Goal: Task Accomplishment & Management: Manage account settings

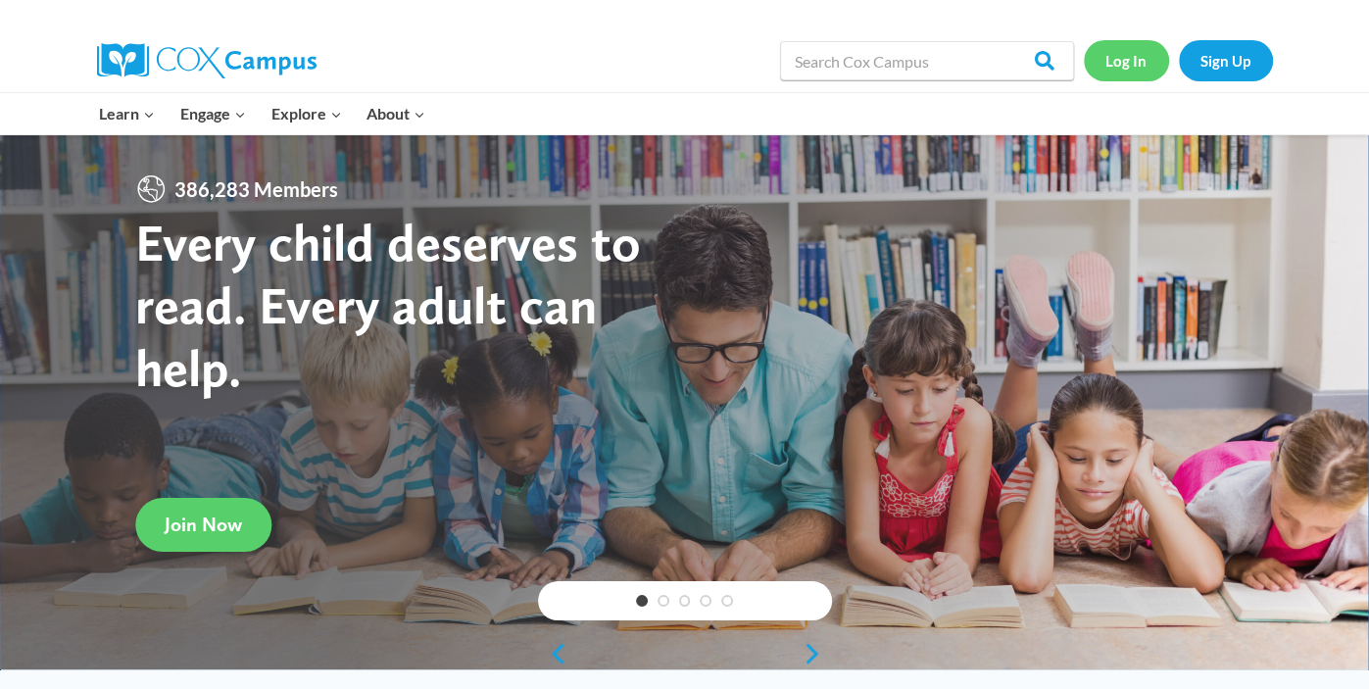
click at [1130, 73] on link "Log In" at bounding box center [1126, 60] width 85 height 40
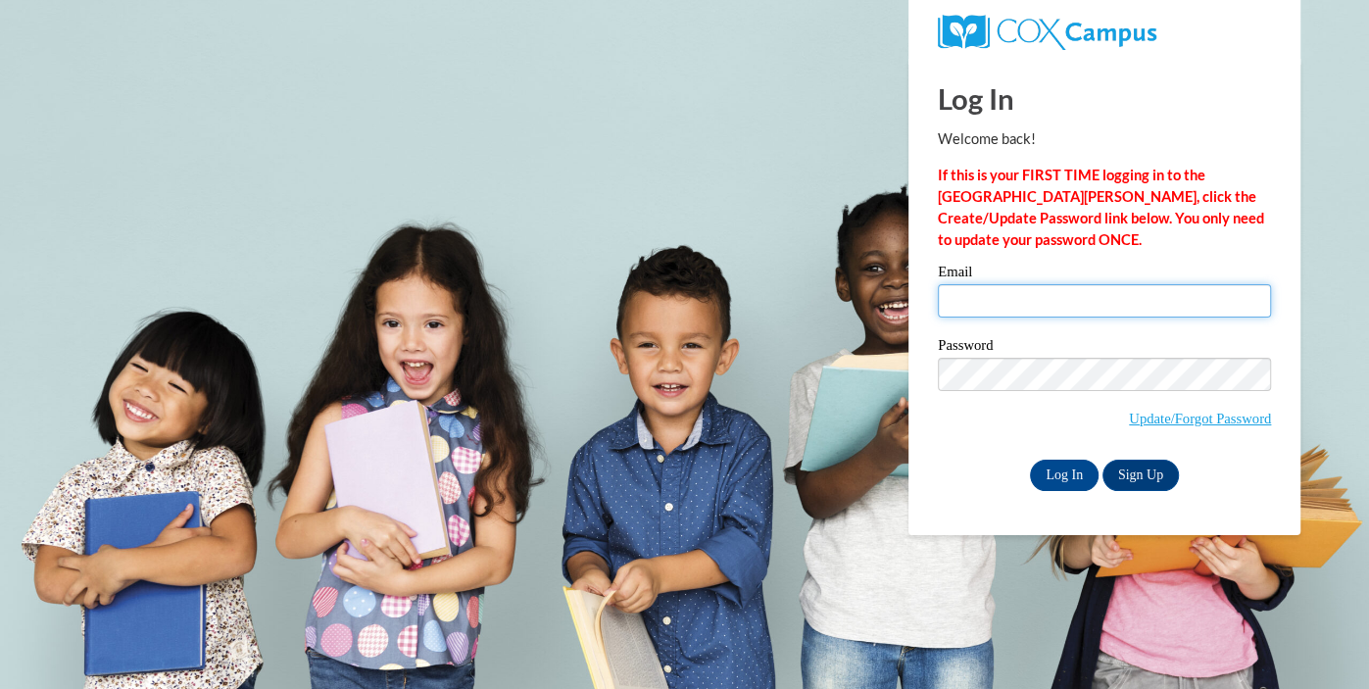
click at [976, 303] on input "Email" at bounding box center [1104, 300] width 333 height 33
type input "vanthoff@hhasd.org"
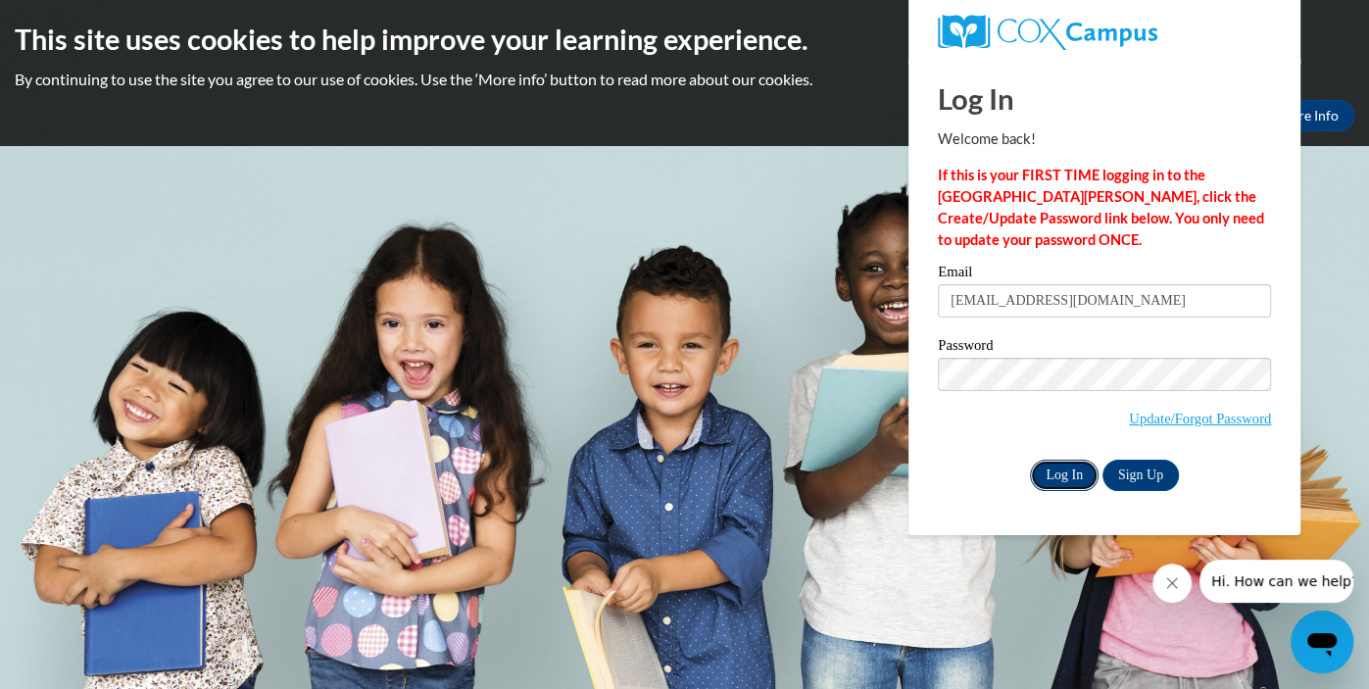
click at [1054, 479] on input "Log In" at bounding box center [1064, 474] width 69 height 31
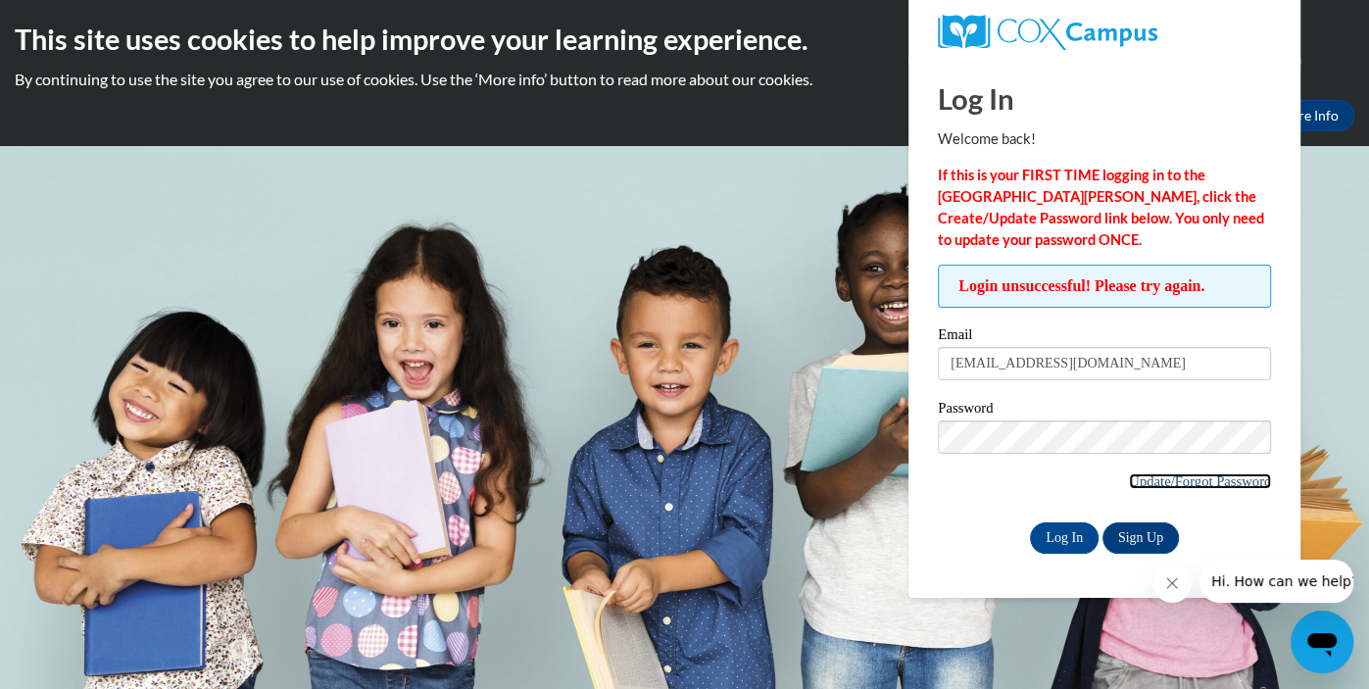
click at [1160, 478] on link "Update/Forgot Password" at bounding box center [1200, 481] width 142 height 16
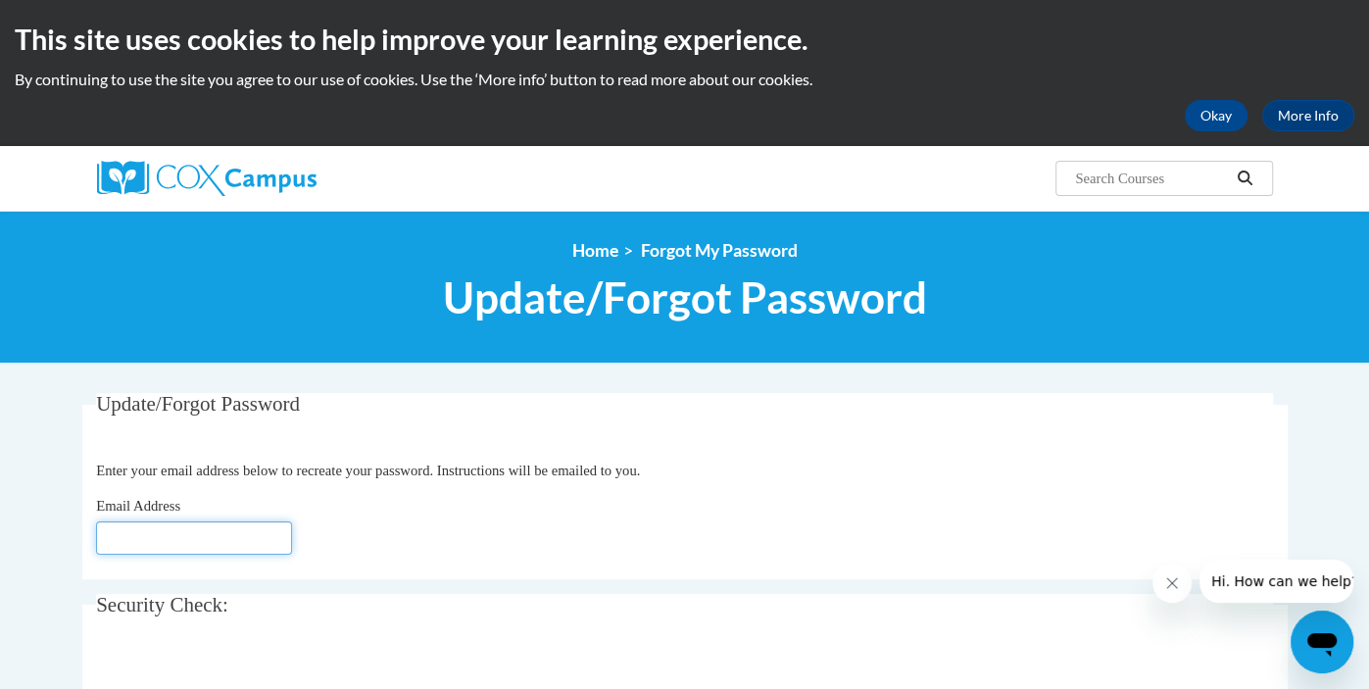
click at [133, 544] on input "Email Address" at bounding box center [194, 537] width 196 height 33
type input "vanthoff@hhasd.org"
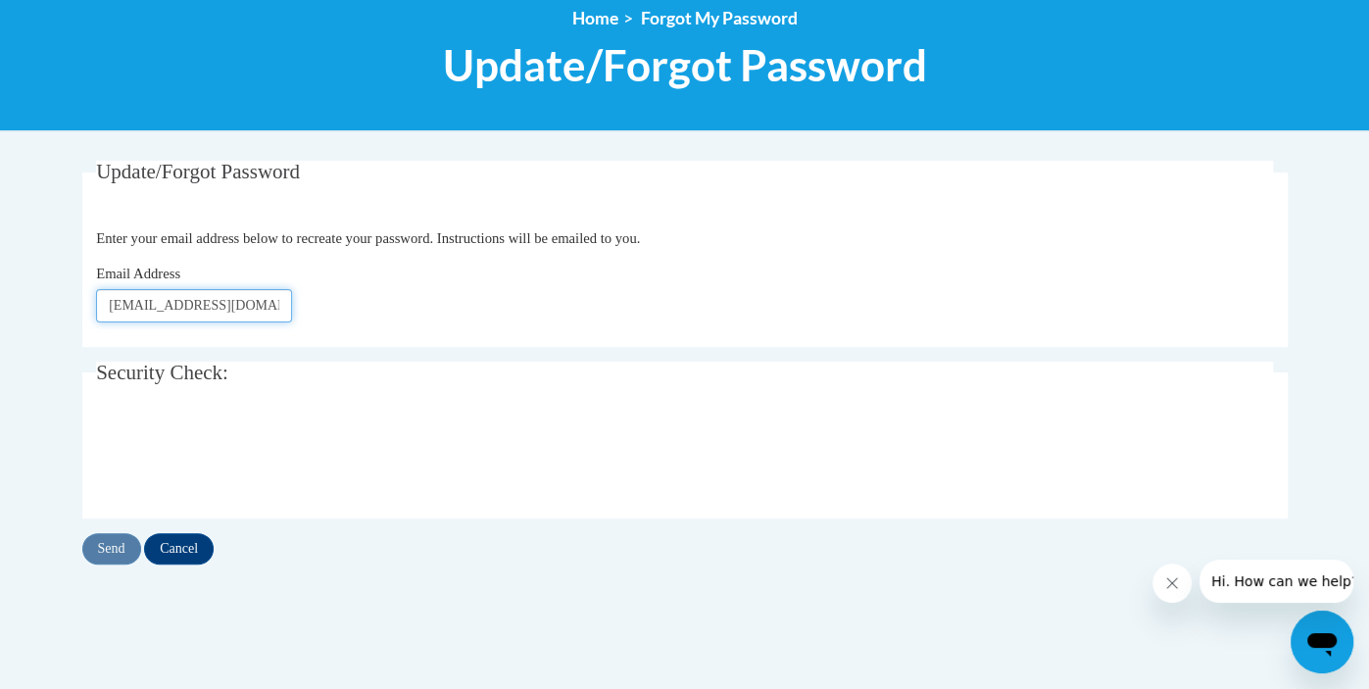
scroll to position [234, 0]
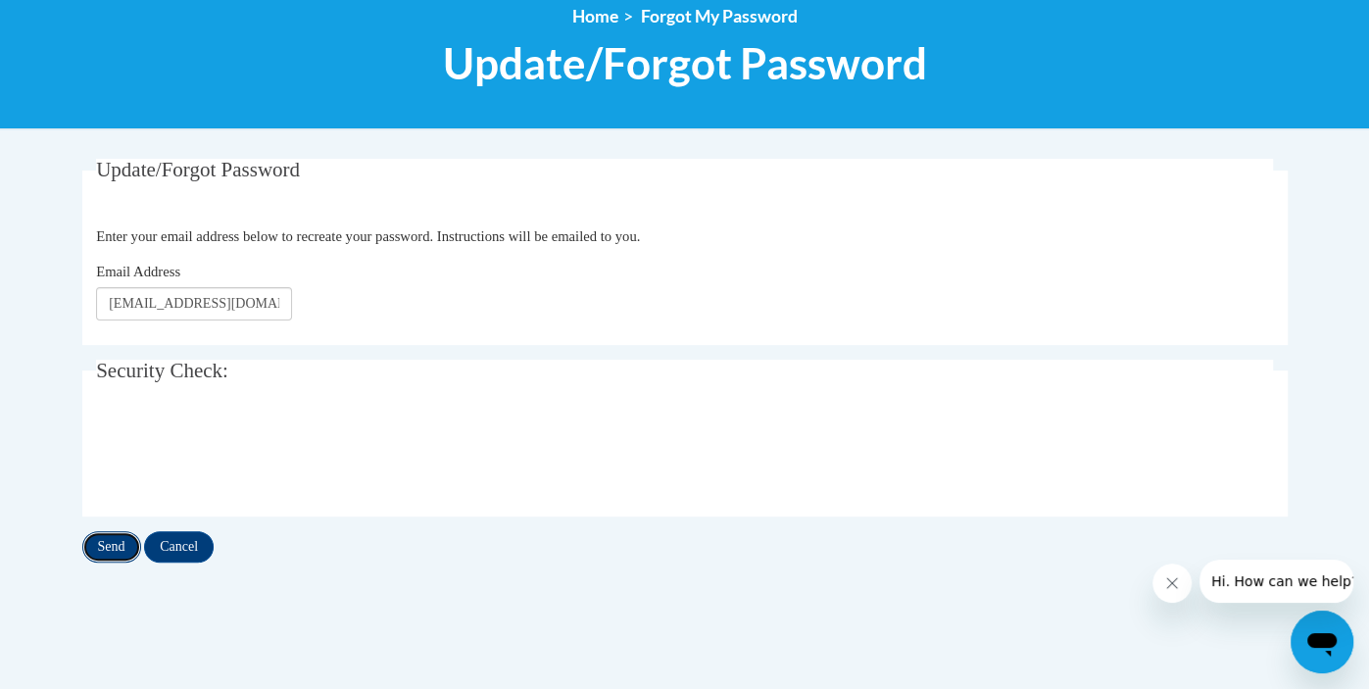
click at [106, 549] on input "Send" at bounding box center [111, 546] width 59 height 31
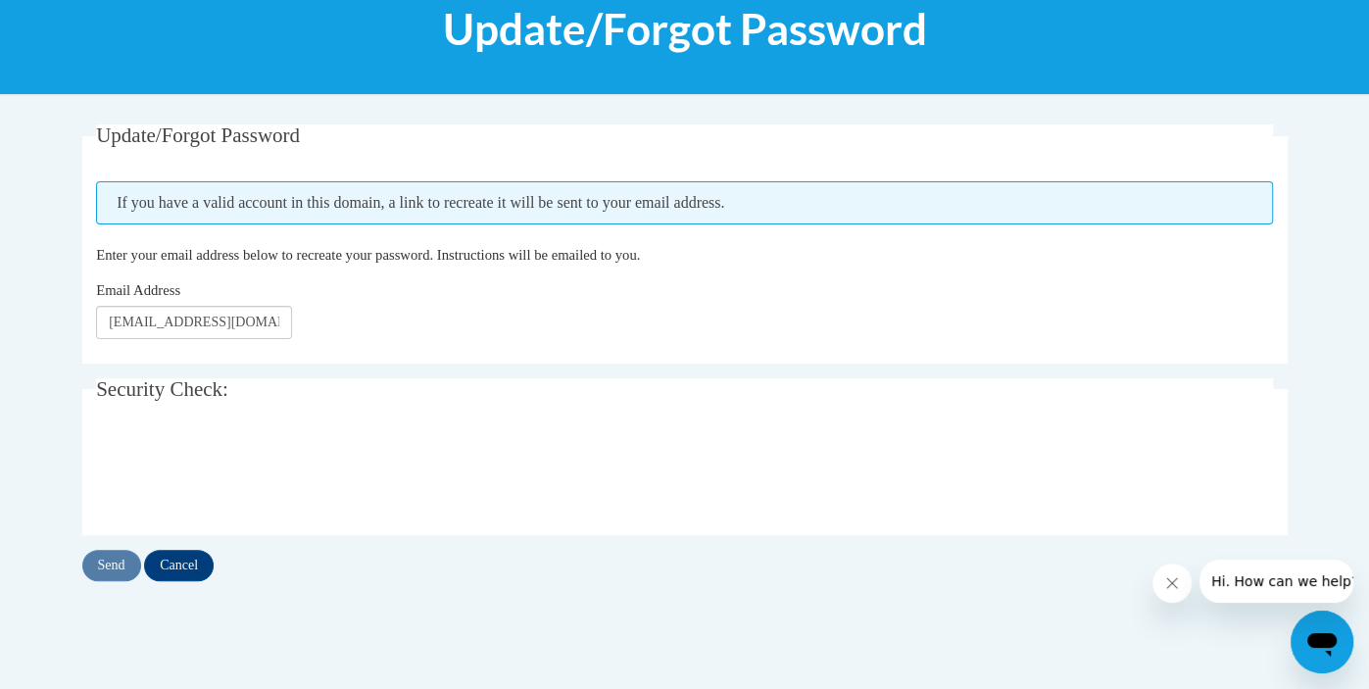
scroll to position [276, 0]
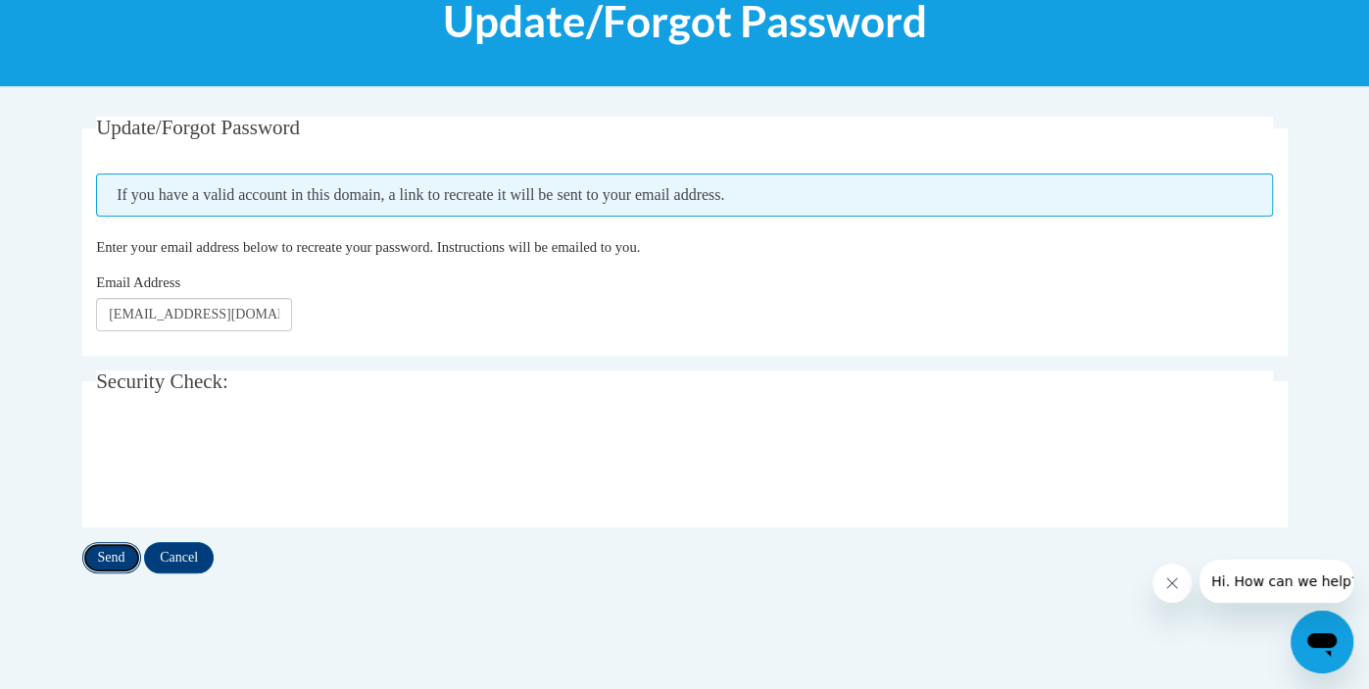
click at [105, 557] on input "Send" at bounding box center [111, 557] width 59 height 31
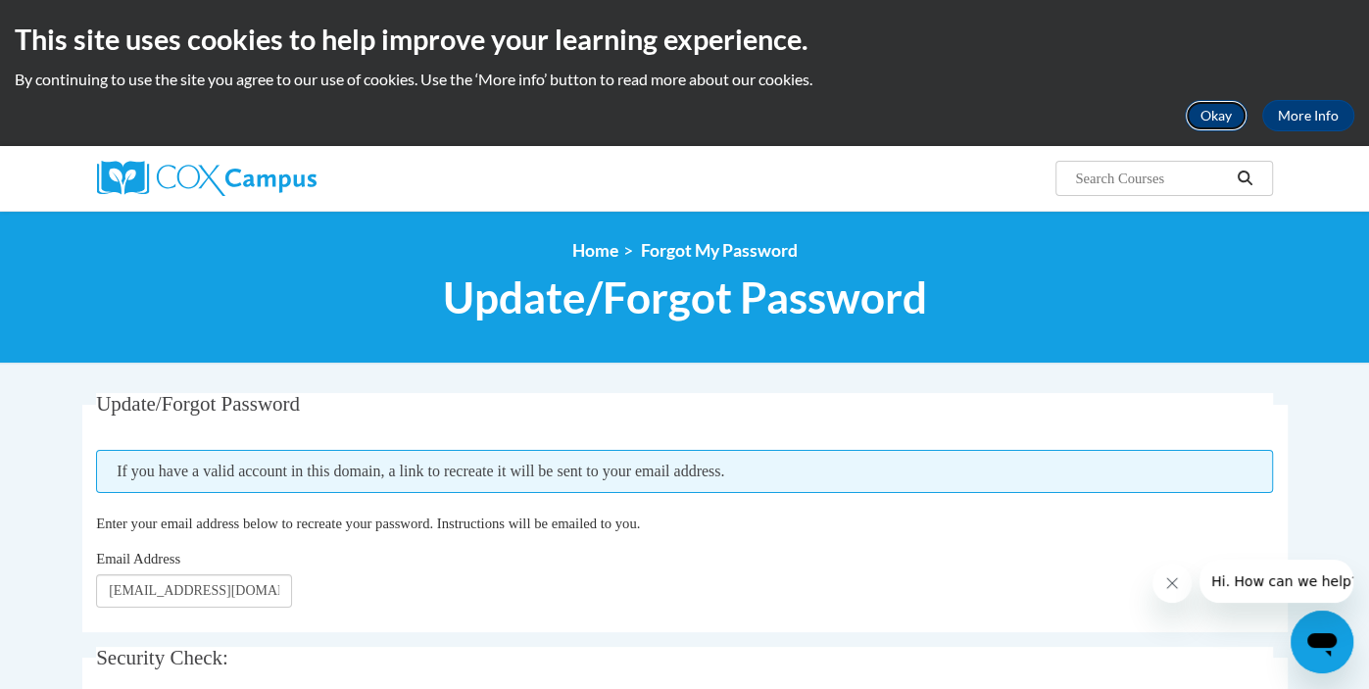
click at [1206, 118] on button "Okay" at bounding box center [1215, 115] width 63 height 31
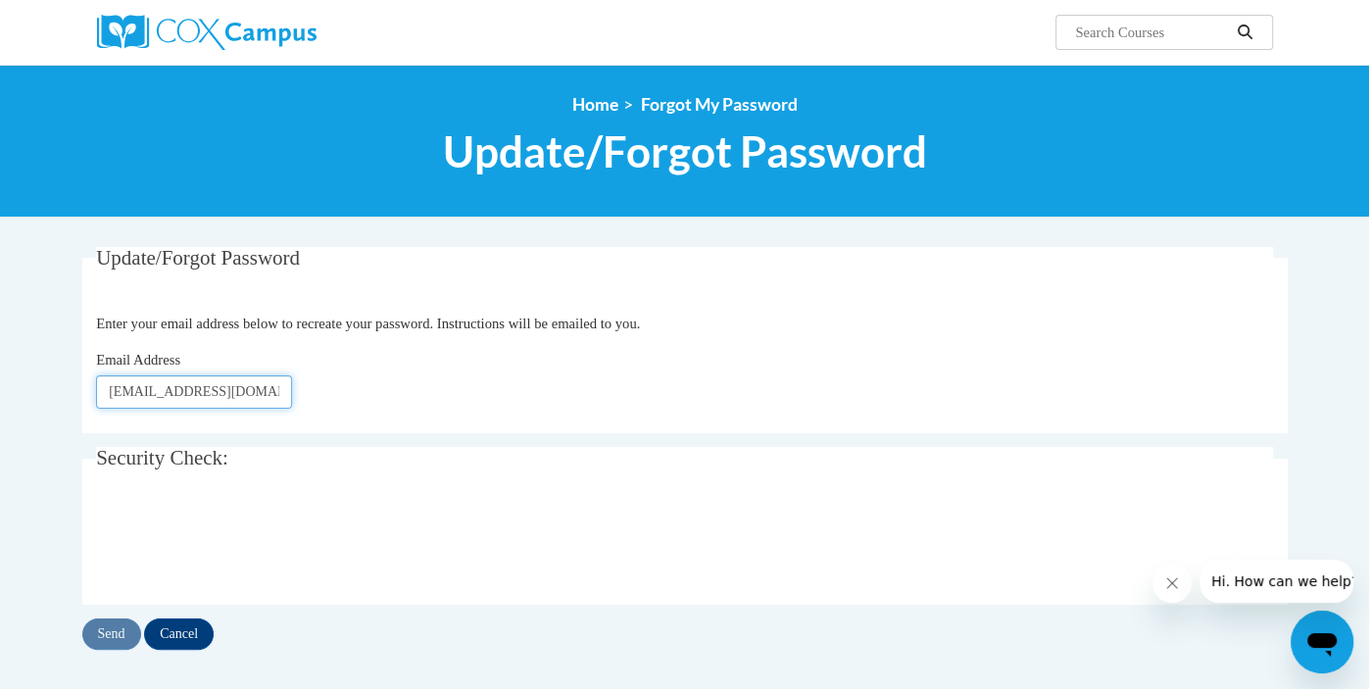
click at [235, 397] on input "[EMAIL_ADDRESS][DOMAIN_NAME]" at bounding box center [194, 391] width 196 height 33
type input "v"
type input "[EMAIL_ADDRESS][DOMAIN_NAME]"
click at [533, 401] on div "Email Address vanthoff@hhasd.org" at bounding box center [684, 379] width 1177 height 60
click at [108, 645] on input "Send" at bounding box center [111, 633] width 59 height 31
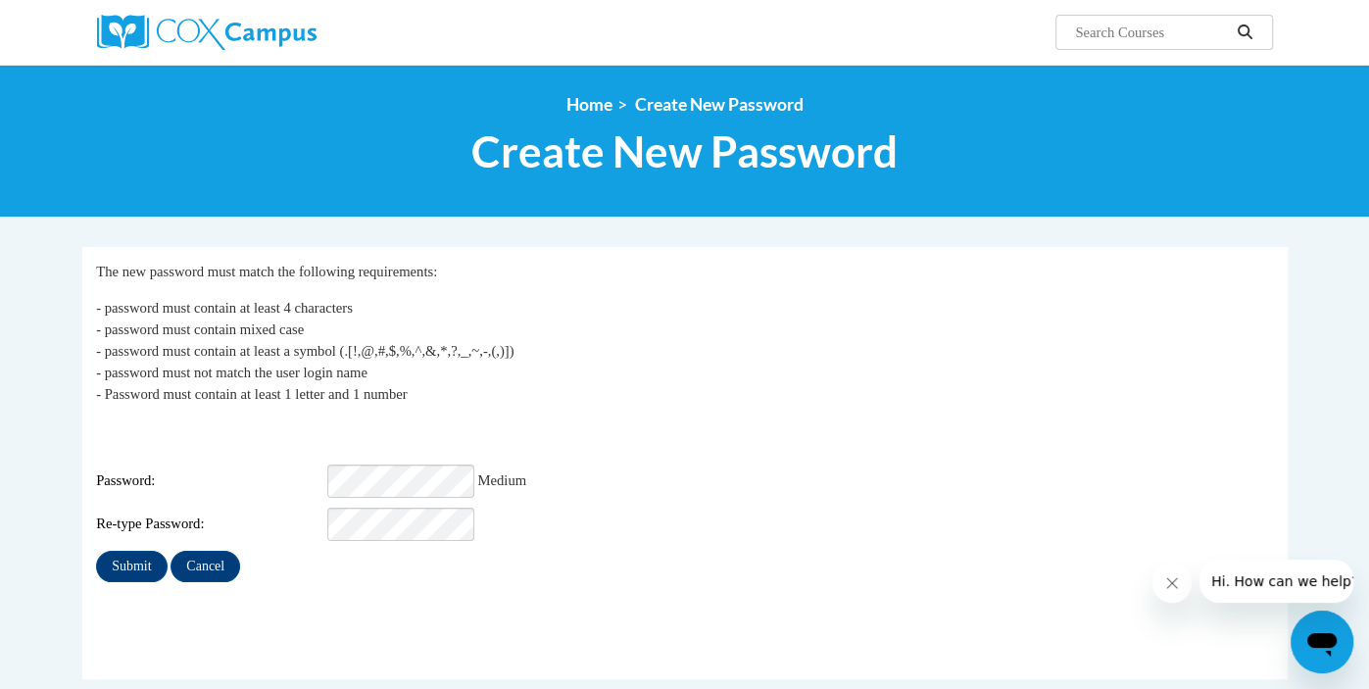
click at [655, 464] on div "Password: Medium" at bounding box center [684, 480] width 1177 height 33
click at [741, 474] on div "Password: Medium" at bounding box center [684, 480] width 1177 height 33
click at [125, 554] on input "Submit" at bounding box center [131, 566] width 71 height 31
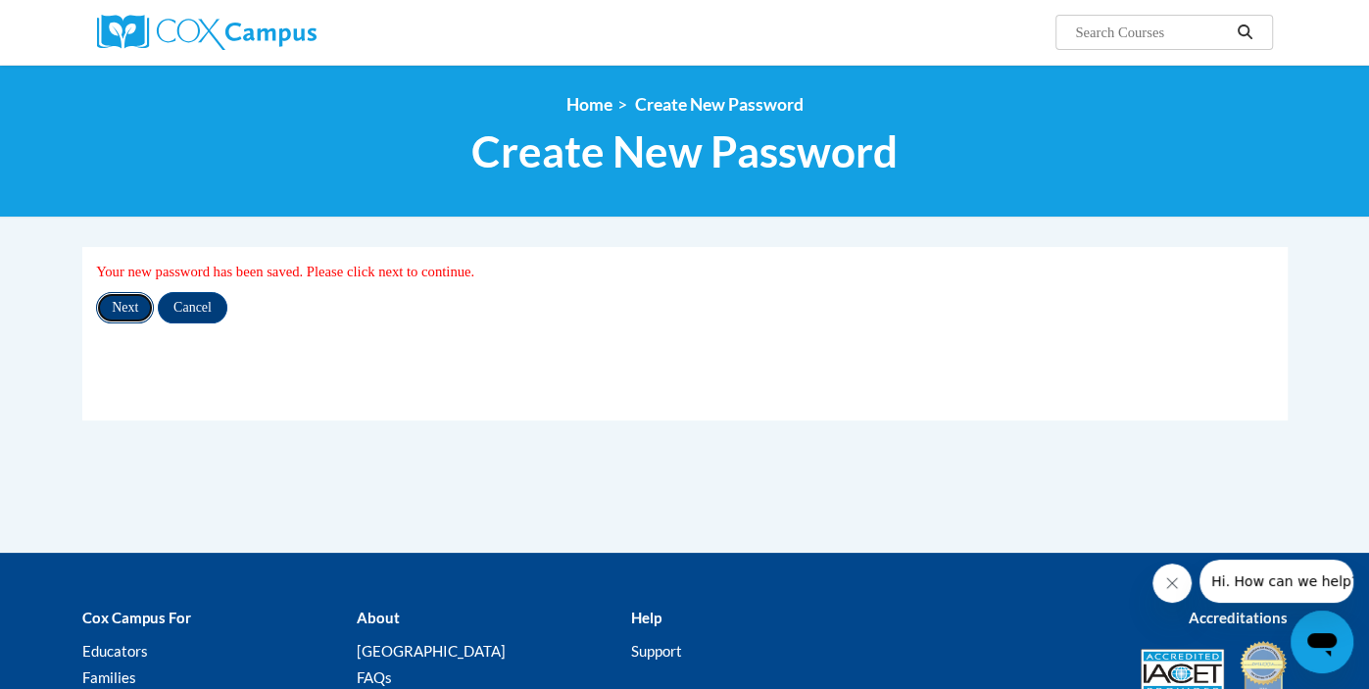
click at [118, 316] on input "Next" at bounding box center [125, 307] width 58 height 31
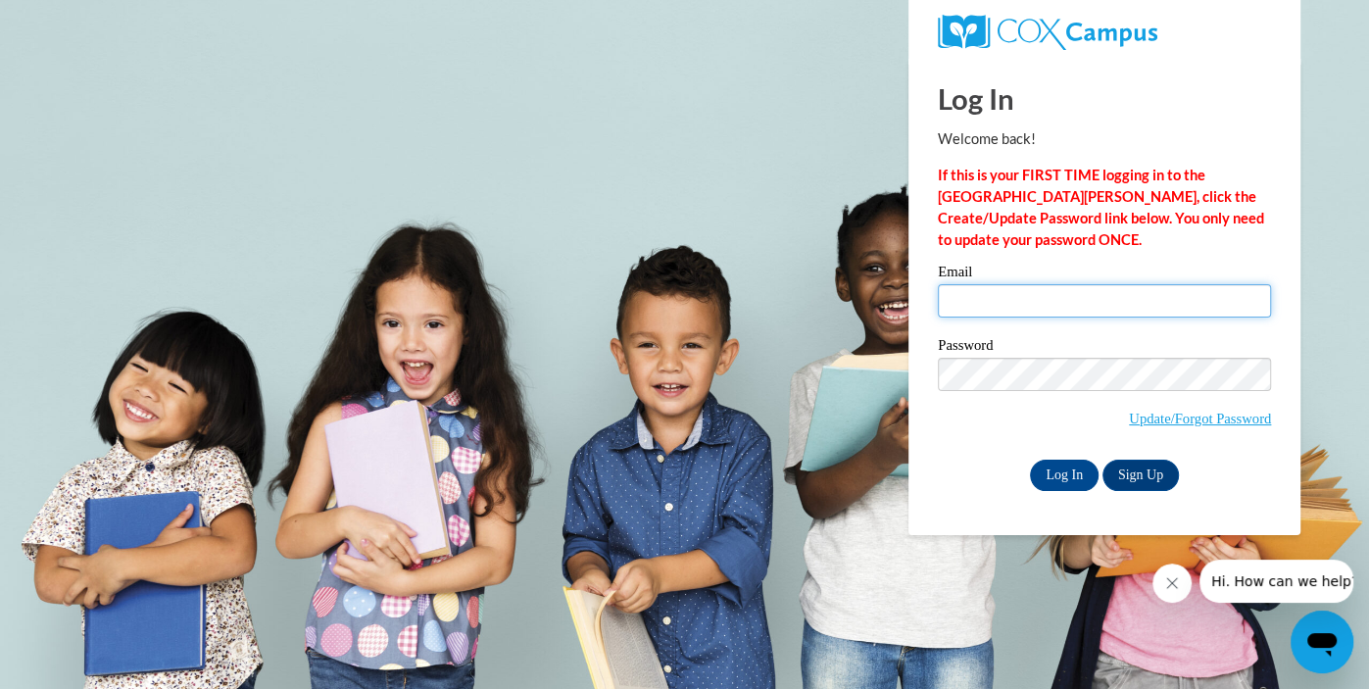
type input "vanthoff@hhasd.org"
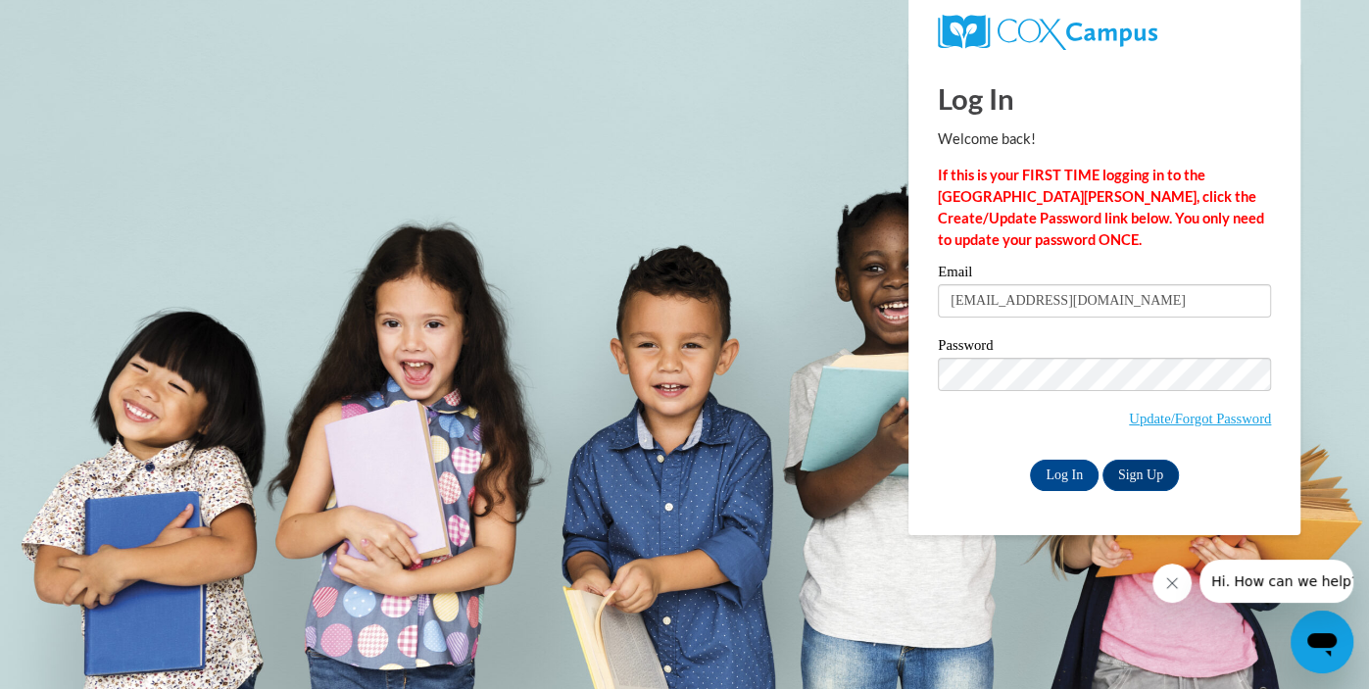
click at [932, 472] on div "Please enter your email! Please enter your password! Email vanthoff@hhasd.org P…" at bounding box center [1104, 377] width 362 height 225
click at [1044, 478] on input "Log In" at bounding box center [1064, 474] width 69 height 31
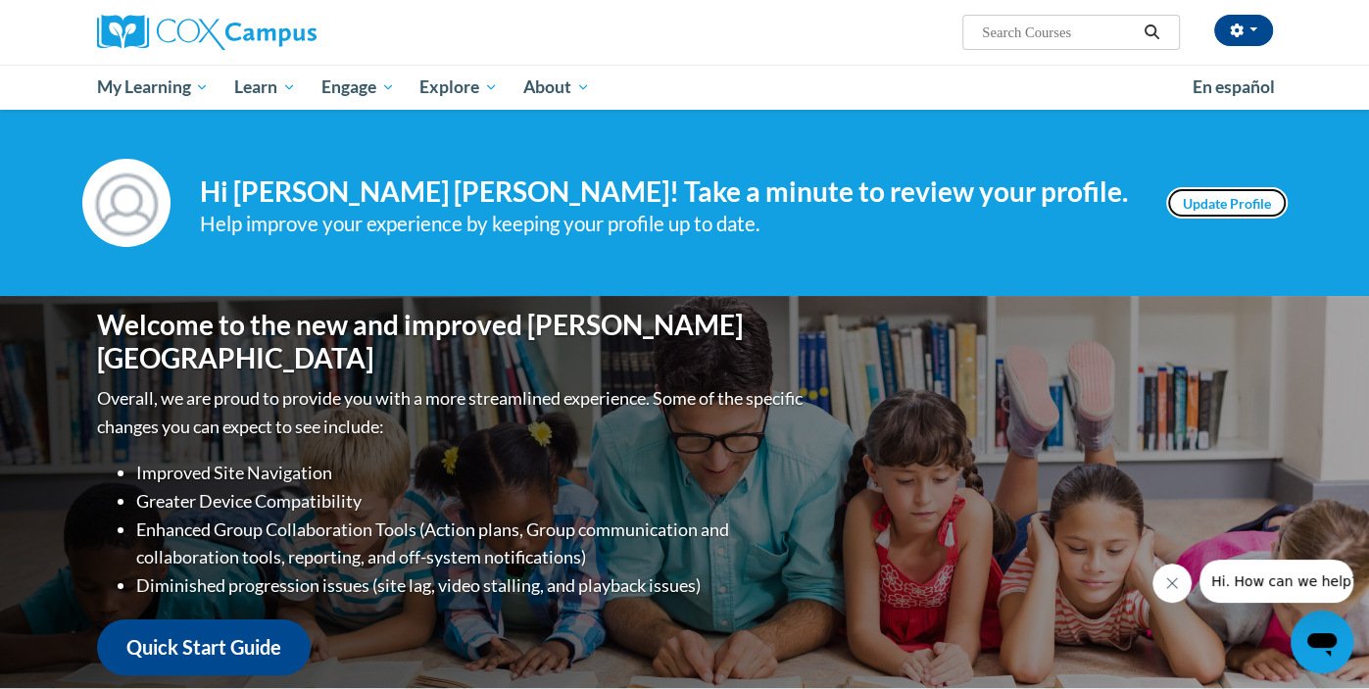
click at [1227, 203] on link "Update Profile" at bounding box center [1226, 202] width 121 height 31
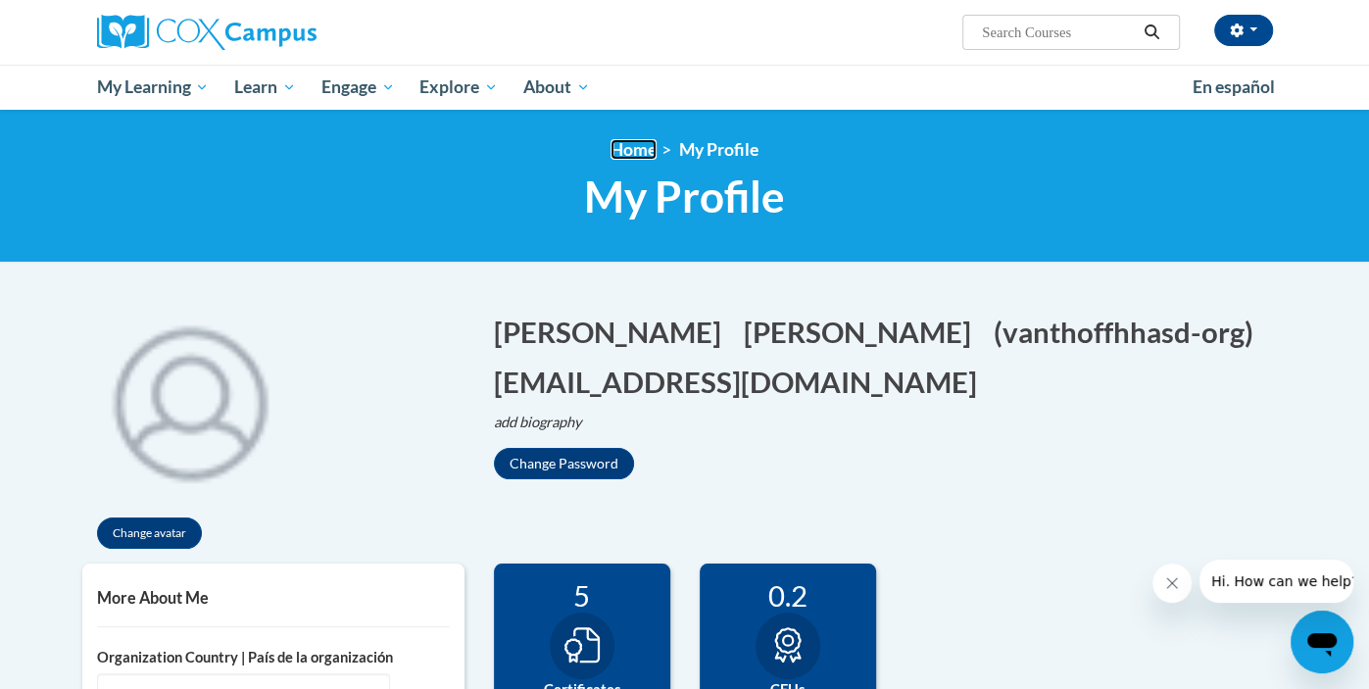
click at [629, 149] on link "Home" at bounding box center [633, 149] width 46 height 21
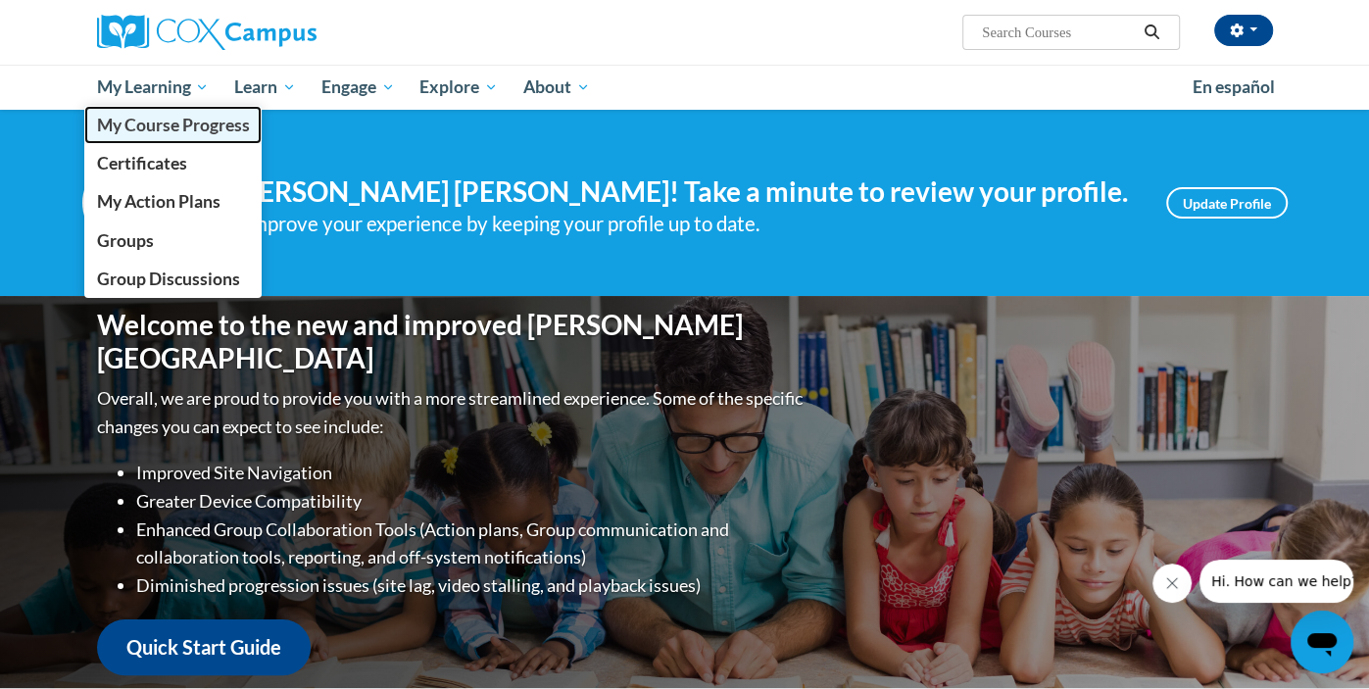
click at [169, 133] on span "My Course Progress" at bounding box center [172, 125] width 153 height 21
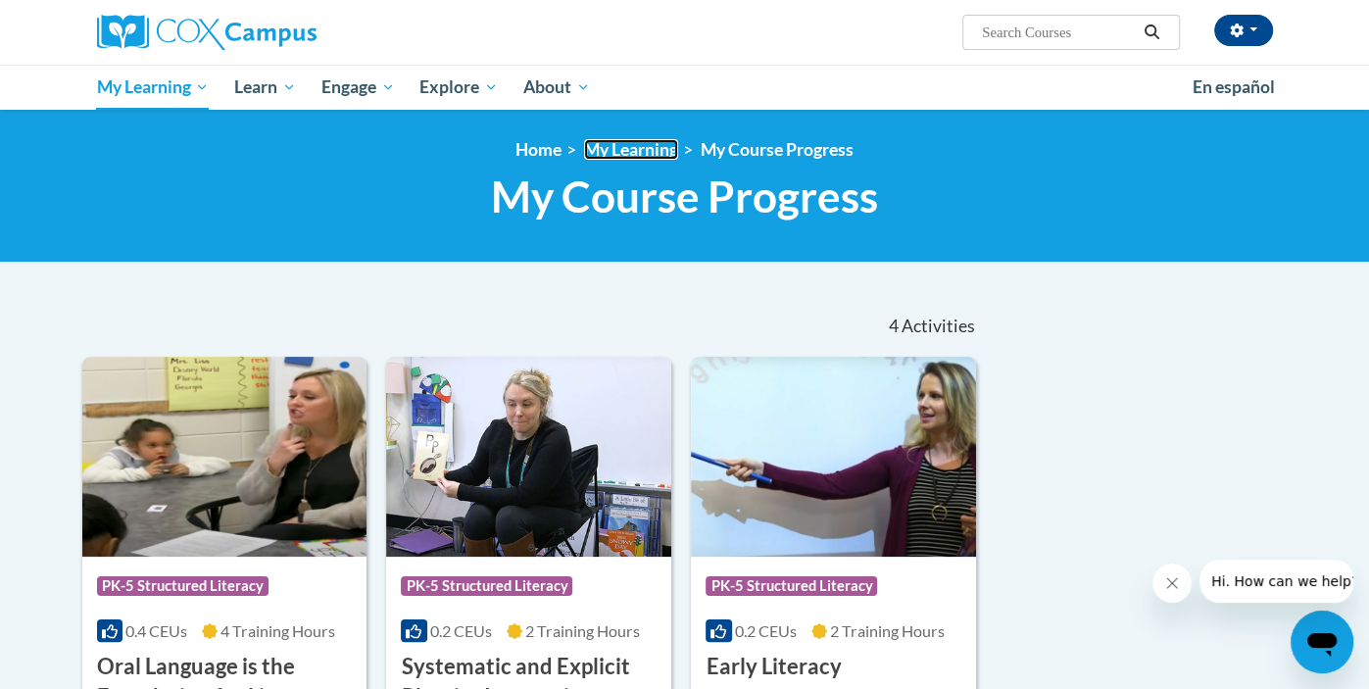
click at [630, 145] on link "My Learning" at bounding box center [631, 149] width 94 height 21
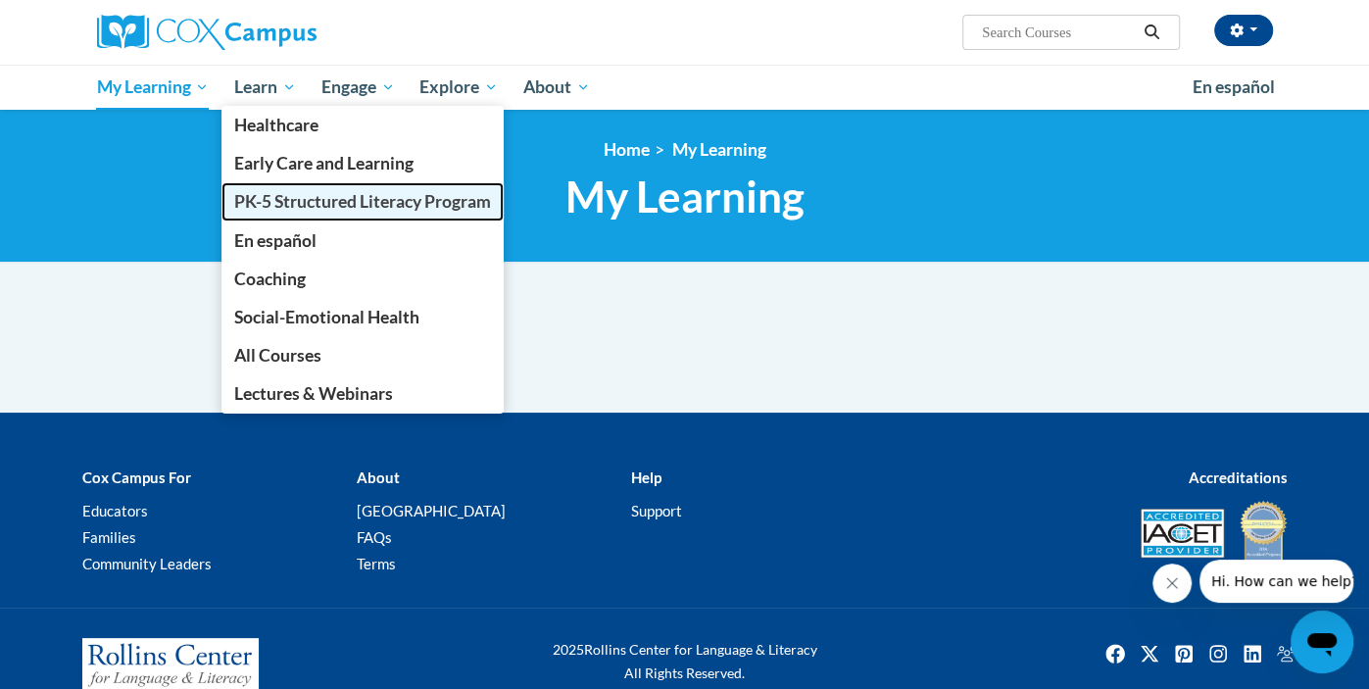
click at [292, 207] on span "PK-5 Structured Literacy Program" at bounding box center [362, 201] width 257 height 21
